Goal: Task Accomplishment & Management: Complete application form

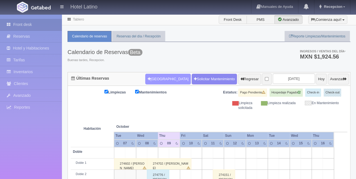
click at [163, 75] on button "Nueva Reserva" at bounding box center [167, 79] width 45 height 11
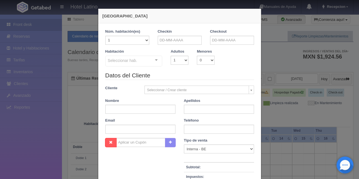
checkbox input "false"
click at [174, 42] on input "text" at bounding box center [180, 40] width 44 height 9
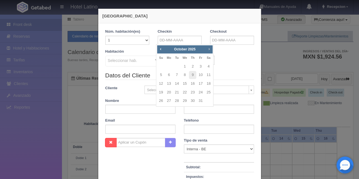
click at [211, 48] on span "Next" at bounding box center [209, 49] width 5 height 5
click at [202, 83] on link "14" at bounding box center [200, 84] width 7 height 8
type input "[DATE]"
checkbox input "false"
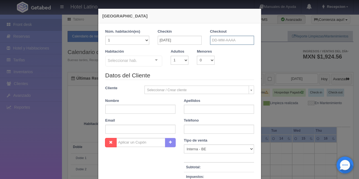
click at [224, 40] on input "text" at bounding box center [232, 40] width 44 height 9
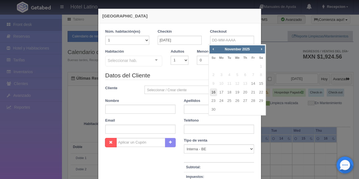
click at [214, 91] on link "16" at bounding box center [213, 92] width 7 height 8
type input "16-11-2025"
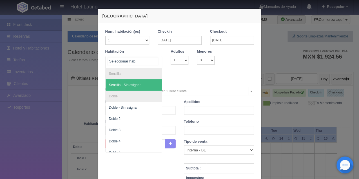
click at [131, 82] on span "Sencilla - Sin asignar" at bounding box center [134, 84] width 57 height 11
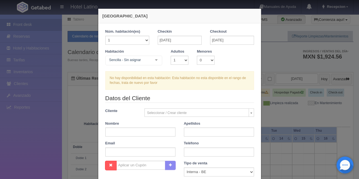
click at [131, 64] on div "Sencilla - Sin asignar" at bounding box center [133, 61] width 57 height 10
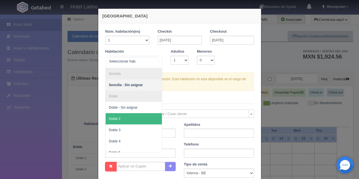
click at [130, 113] on span "Doble 2" at bounding box center [134, 118] width 57 height 11
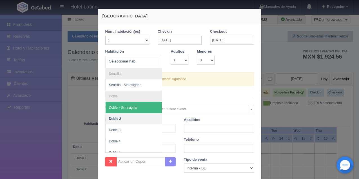
click at [128, 106] on span "Doble - Sin asignar" at bounding box center [123, 108] width 29 height 4
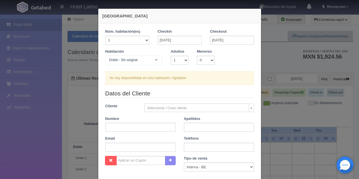
checkbox input "false"
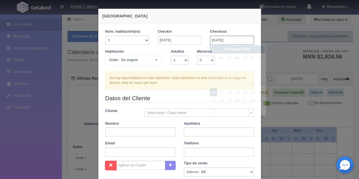
click at [212, 37] on input "16-11-2025" at bounding box center [232, 40] width 44 height 9
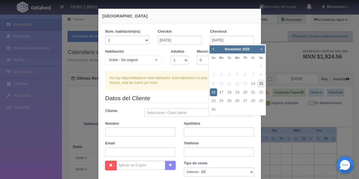
click at [262, 82] on link "15" at bounding box center [260, 84] width 7 height 8
type input "[DATE]"
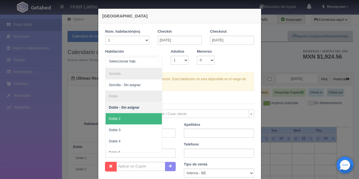
click at [139, 116] on span "Doble 2" at bounding box center [134, 118] width 57 height 11
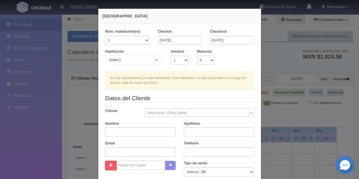
checkbox input "false"
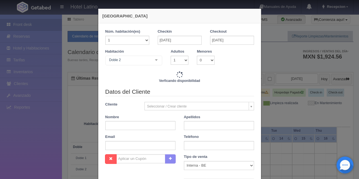
type input "770.00"
checkbox input "false"
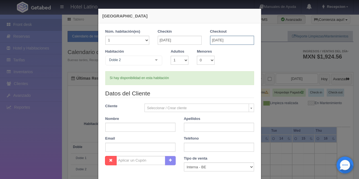
click at [226, 39] on input "[DATE]" at bounding box center [232, 40] width 44 height 9
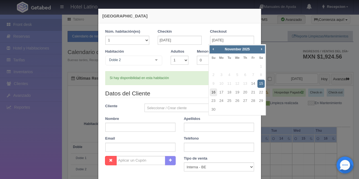
click at [214, 93] on link "16" at bounding box center [213, 92] width 7 height 8
type input "16-11-2025"
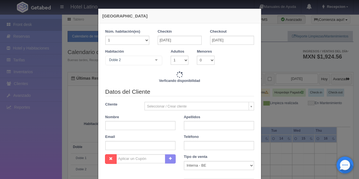
checkbox input "false"
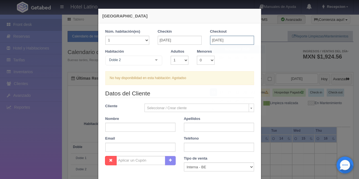
click at [224, 43] on input "16-11-2025" at bounding box center [232, 40] width 44 height 9
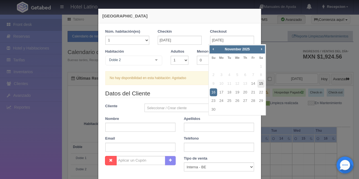
click at [262, 83] on link "15" at bounding box center [260, 84] width 7 height 8
type input "[DATE]"
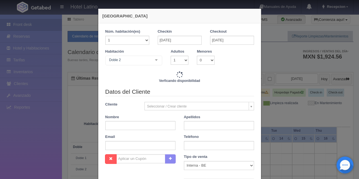
checkbox input "false"
type input "770.00"
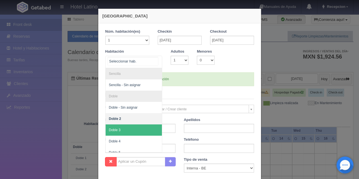
checkbox input "false"
click at [138, 132] on span "Doble 3" at bounding box center [134, 129] width 57 height 11
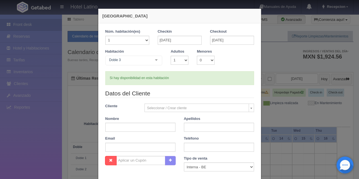
checkbox input "false"
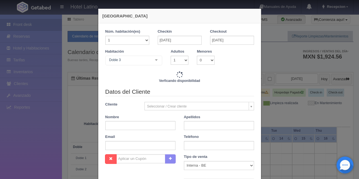
type input "770.00"
checkbox input "false"
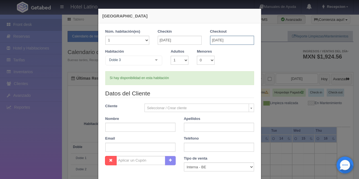
click at [226, 40] on input "[DATE]" at bounding box center [232, 40] width 44 height 9
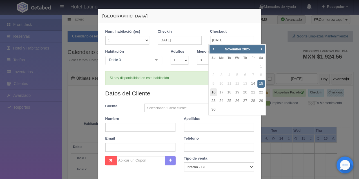
click at [213, 93] on link "16" at bounding box center [213, 92] width 7 height 8
type input "16-11-2025"
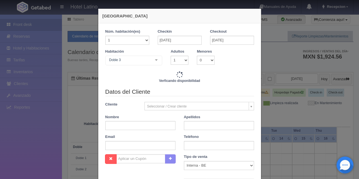
checkbox input "false"
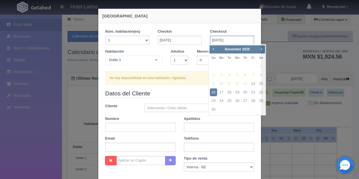
click at [221, 43] on input "16-11-2025" at bounding box center [232, 40] width 44 height 9
click at [262, 82] on link "15" at bounding box center [260, 84] width 7 height 8
type input "[DATE]"
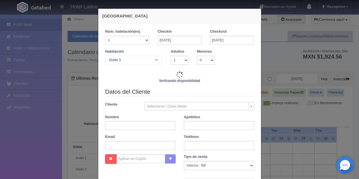
checkbox input "false"
type input "770.00"
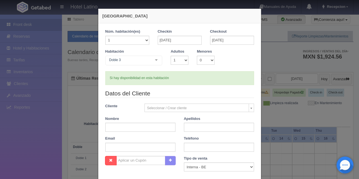
click at [157, 60] on div at bounding box center [156, 60] width 11 height 8
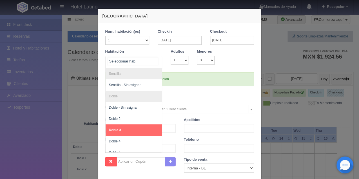
checkbox input "false"
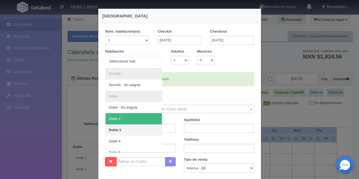
click at [134, 115] on span "Doble 2" at bounding box center [134, 118] width 57 height 11
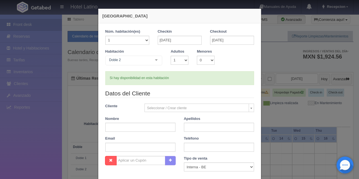
checkbox input "false"
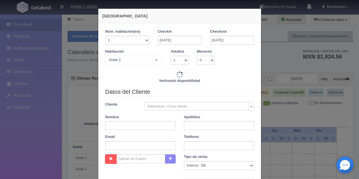
type input "770.00"
checkbox input "false"
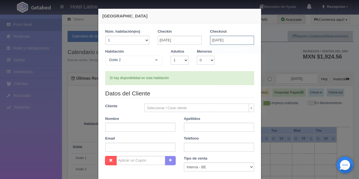
click at [238, 36] on input "[DATE]" at bounding box center [232, 40] width 44 height 9
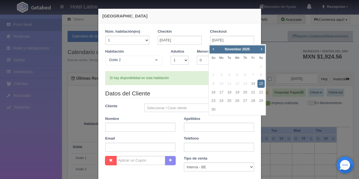
click at [234, 24] on div "1 Núm. habitación(es) 1 2 3 4 5 6 7 8 9 10 11 12 13 14 15 16 17 18 19 20 Checki…" at bounding box center [179, 133] width 163 height 220
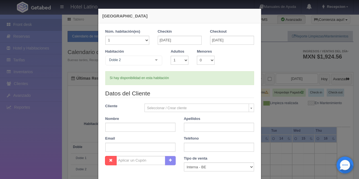
click at [208, 21] on div "Nueva Reserva" at bounding box center [179, 16] width 163 height 15
click at [190, 60] on div "Adultos 1 2 3 4 5 6 7 8 9 10" at bounding box center [179, 57] width 26 height 16
click at [176, 62] on select "1 2 3 4 5 6 7 8 9 10" at bounding box center [180, 60] width 18 height 9
select select "3"
click at [171, 56] on select "1 2 3 4 5 6 7 8 9 10" at bounding box center [180, 60] width 18 height 9
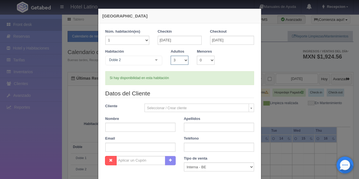
checkbox input "false"
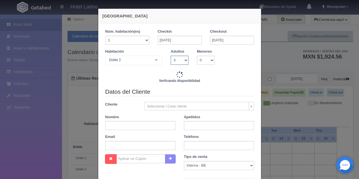
type input "870.00"
checkbox input "false"
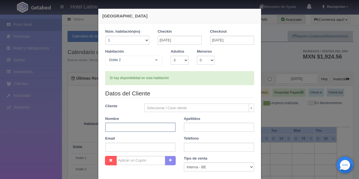
click at [147, 127] on input "text" at bounding box center [140, 127] width 70 height 9
type input "[PERSON_NAME]"
click at [191, 128] on input "text" at bounding box center [219, 127] width 70 height 9
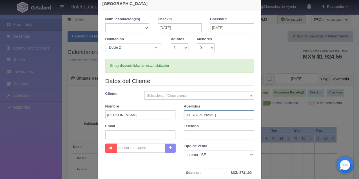
scroll to position [19, 0]
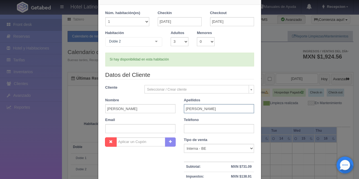
type input "[PERSON_NAME]"
click at [191, 128] on input "text" at bounding box center [219, 128] width 70 height 9
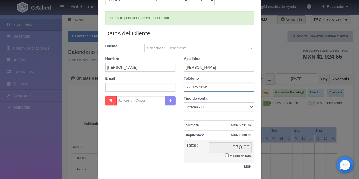
scroll to position [96, 0]
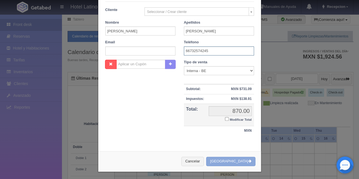
type input "66732574245"
click at [231, 162] on button "Crear Reserva" at bounding box center [230, 161] width 49 height 9
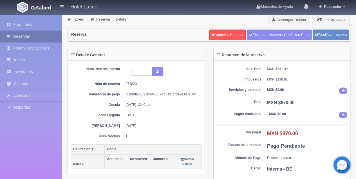
click at [19, 37] on link "Reservas" at bounding box center [31, 37] width 62 height 12
